Goal: Find specific page/section: Find specific page/section

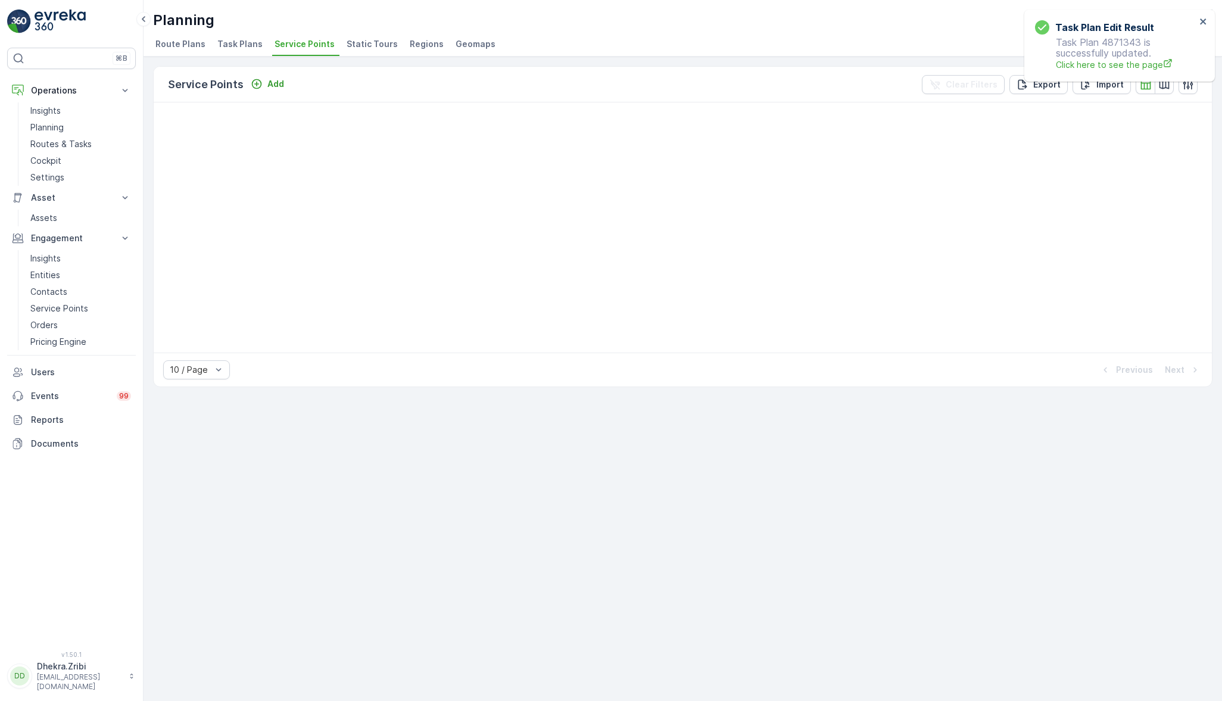
click at [288, 52] on li "Service Points" at bounding box center [305, 46] width 67 height 20
click at [319, 49] on span "Service Points" at bounding box center [304, 44] width 60 height 12
click at [61, 132] on p "Planning" at bounding box center [46, 127] width 33 height 12
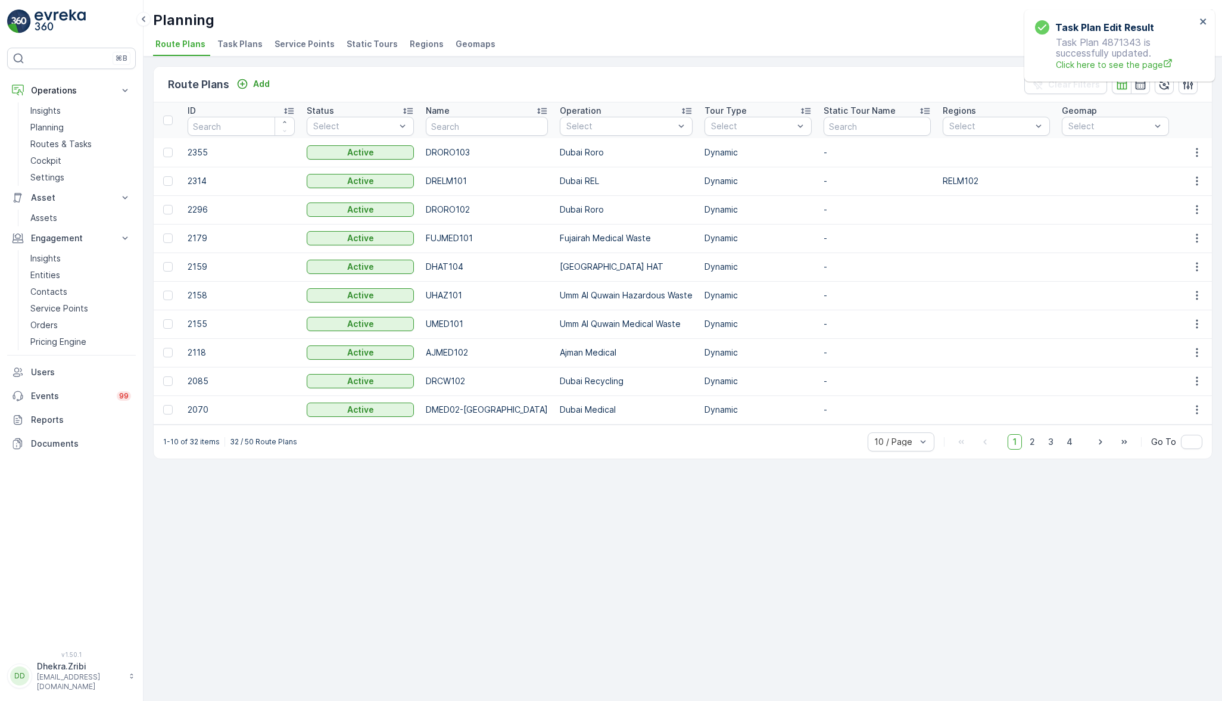
click at [299, 43] on span "Service Points" at bounding box center [304, 44] width 60 height 12
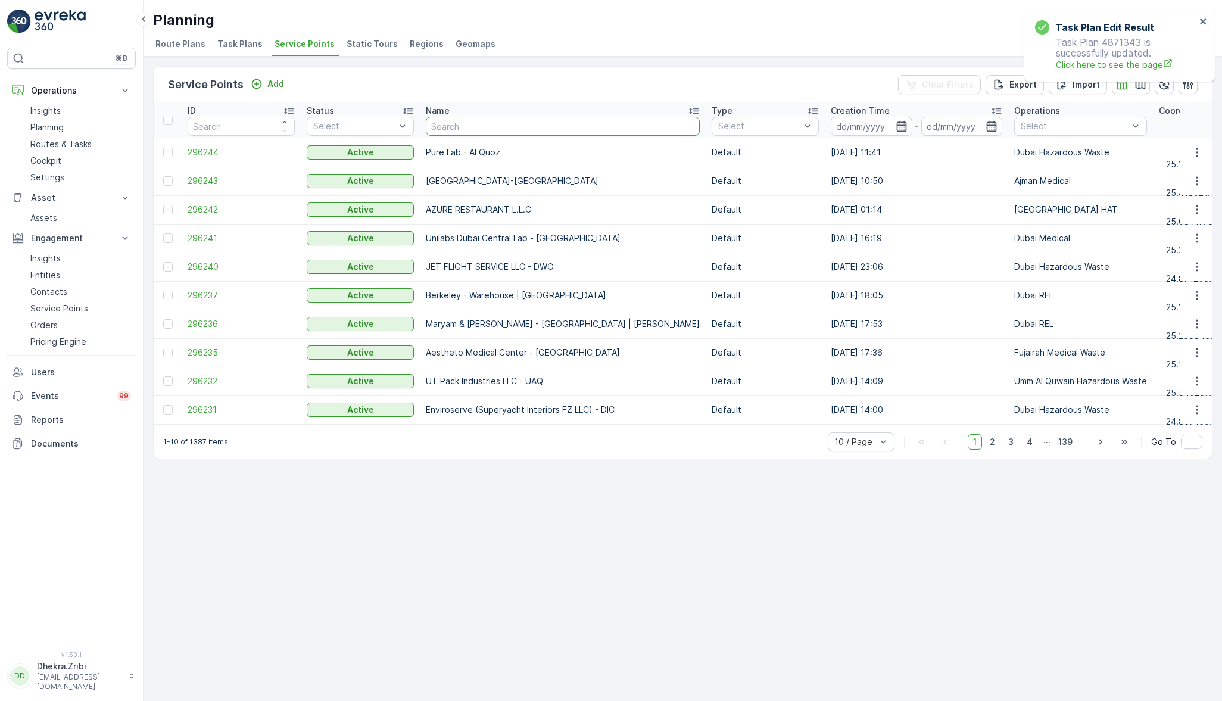
click at [525, 126] on input "text" at bounding box center [563, 126] width 274 height 19
type input "hayl"
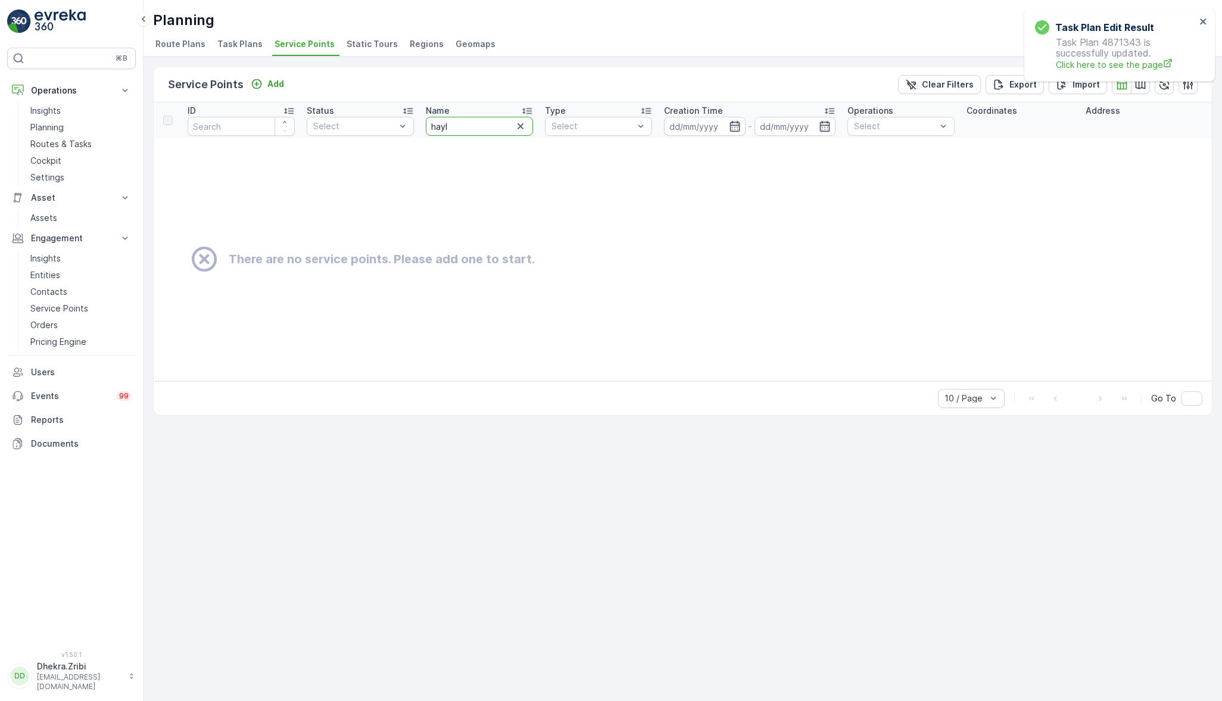
click at [494, 118] on input "hayl" at bounding box center [479, 126] width 107 height 19
type input "h"
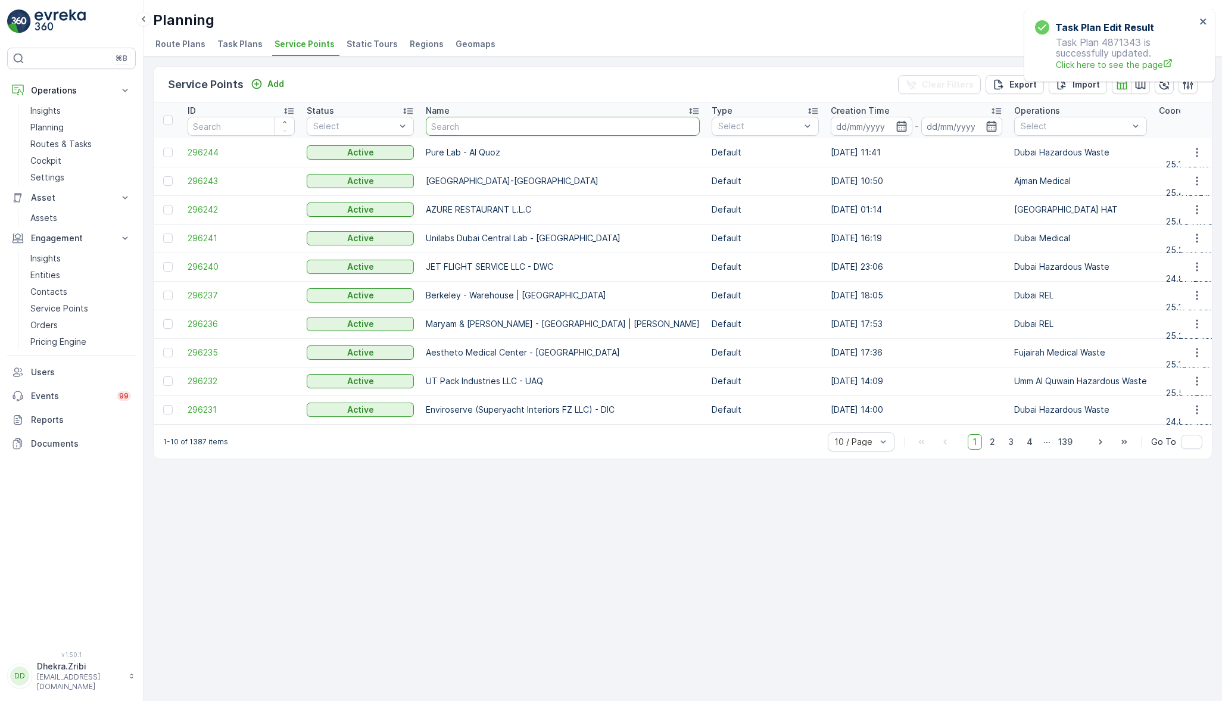
click at [494, 118] on input "text" at bounding box center [563, 126] width 274 height 19
type input "الحب"
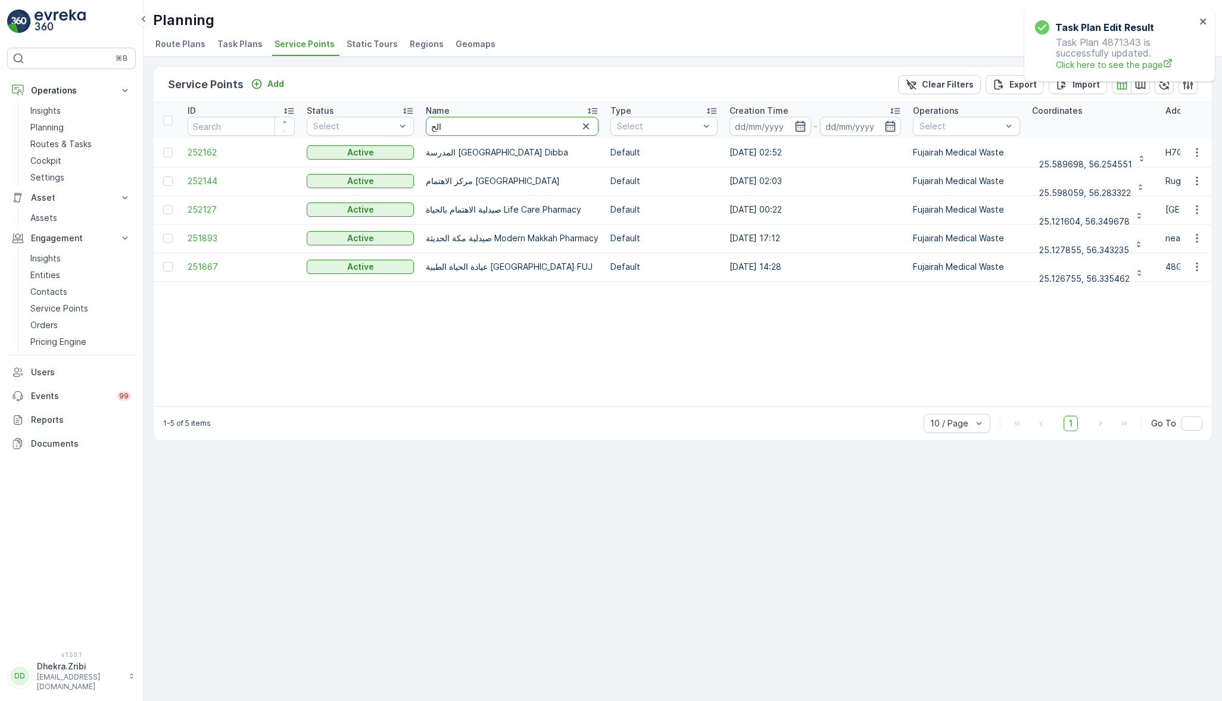
click at [486, 123] on input "الح" at bounding box center [512, 126] width 173 height 19
